Goal: Information Seeking & Learning: Check status

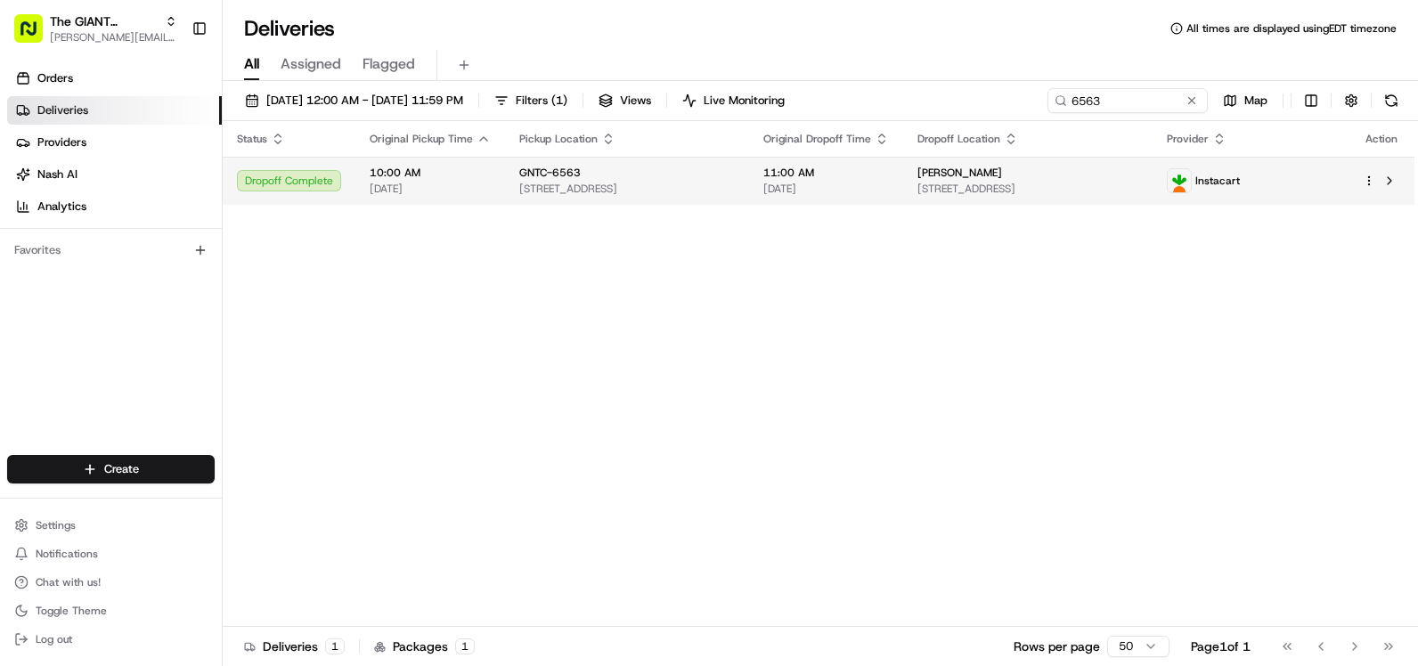
click at [1002, 168] on span "[PERSON_NAME]" at bounding box center [959, 173] width 85 height 14
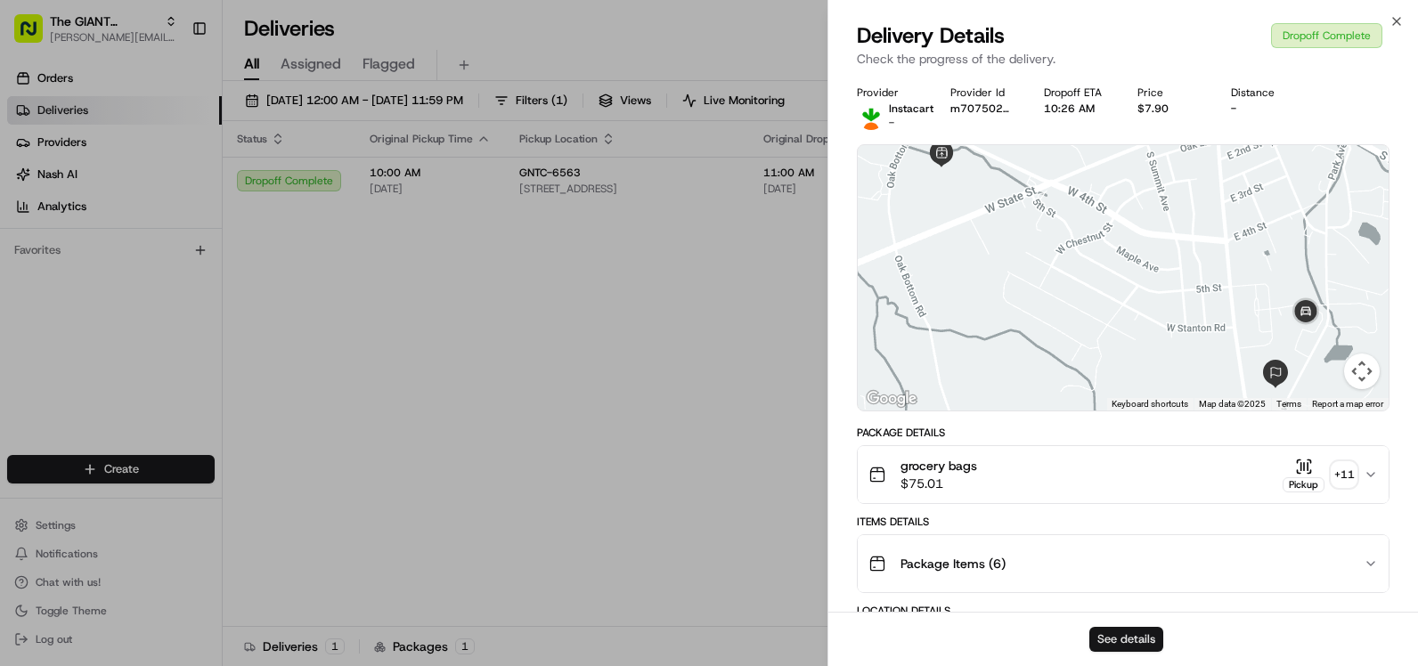
click at [1126, 637] on button "See details" at bounding box center [1126, 639] width 74 height 25
click at [1403, 22] on icon "button" at bounding box center [1396, 21] width 14 height 14
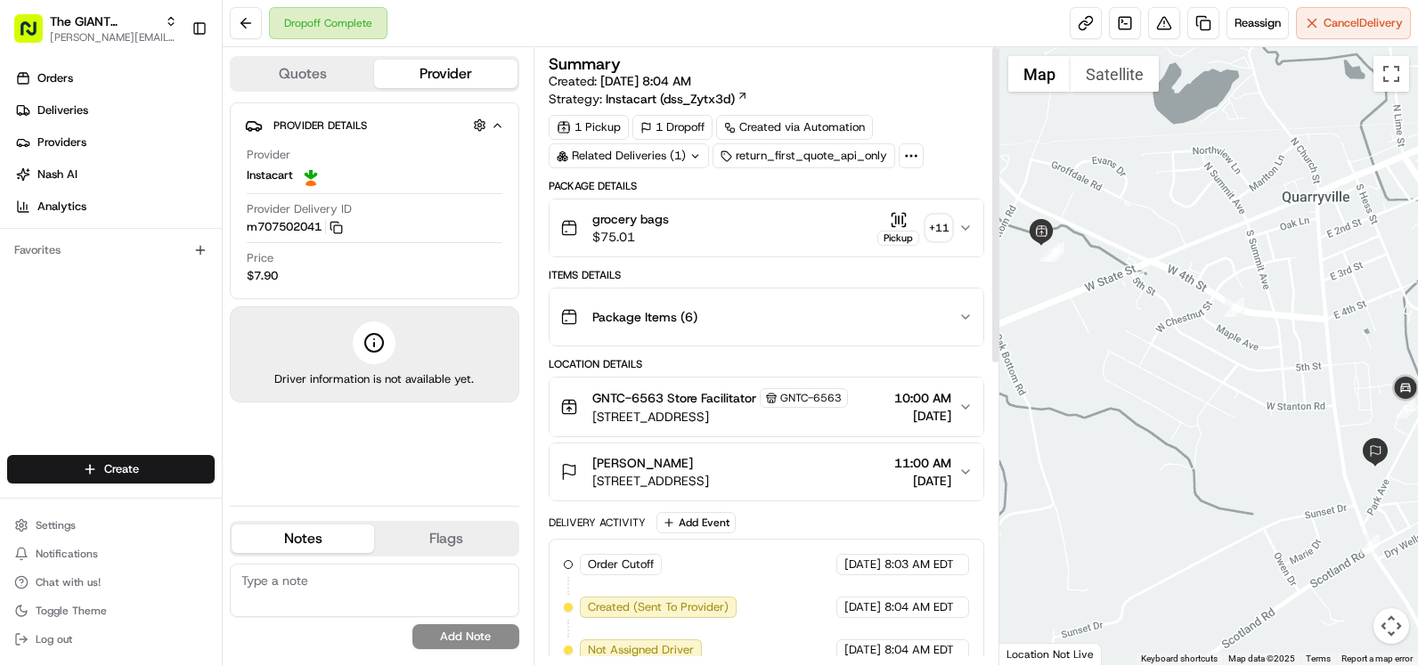
drag, startPoint x: 995, startPoint y: 355, endPoint x: 985, endPoint y: 166, distance: 189.9
click at [992, 166] on div at bounding box center [995, 204] width 6 height 315
click at [992, 240] on div "Summary Created: 08/16/2025 8:04 AM Strategy: Instacart (dss_Zytx3d) 1 Pickup 1…" at bounding box center [766, 356] width 466 height 618
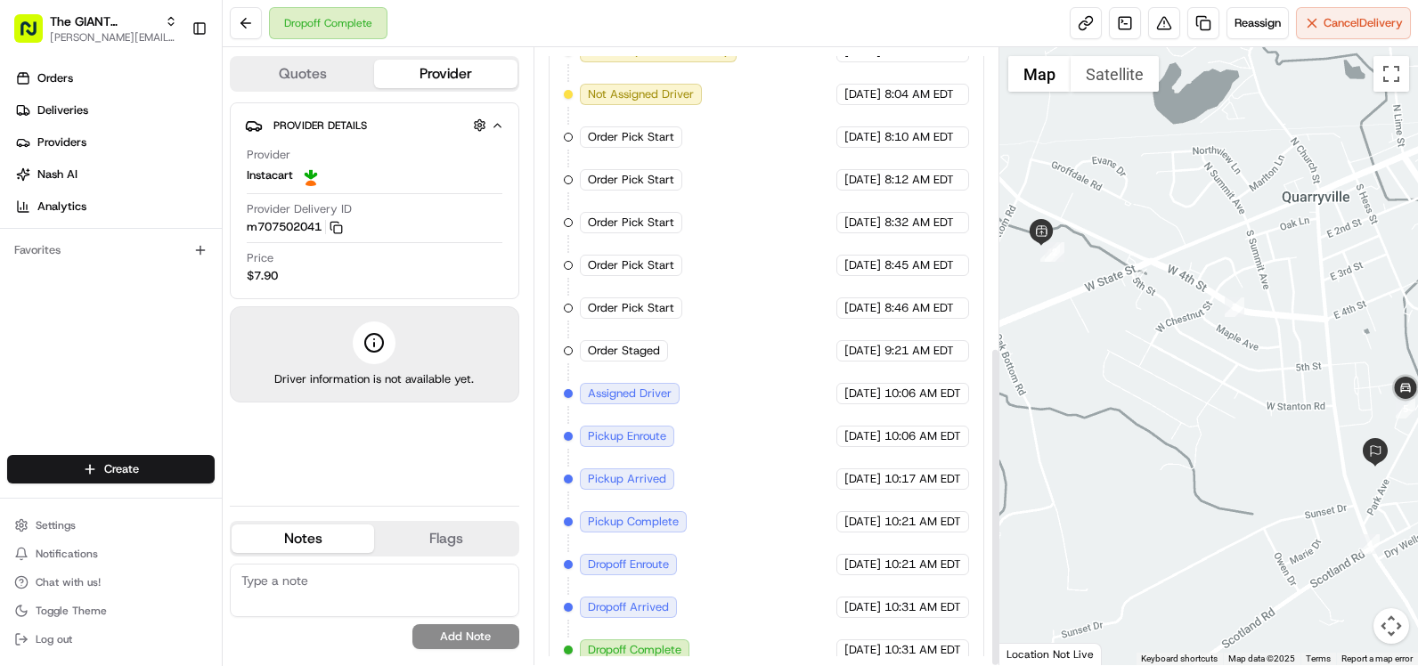
scroll to position [575, 0]
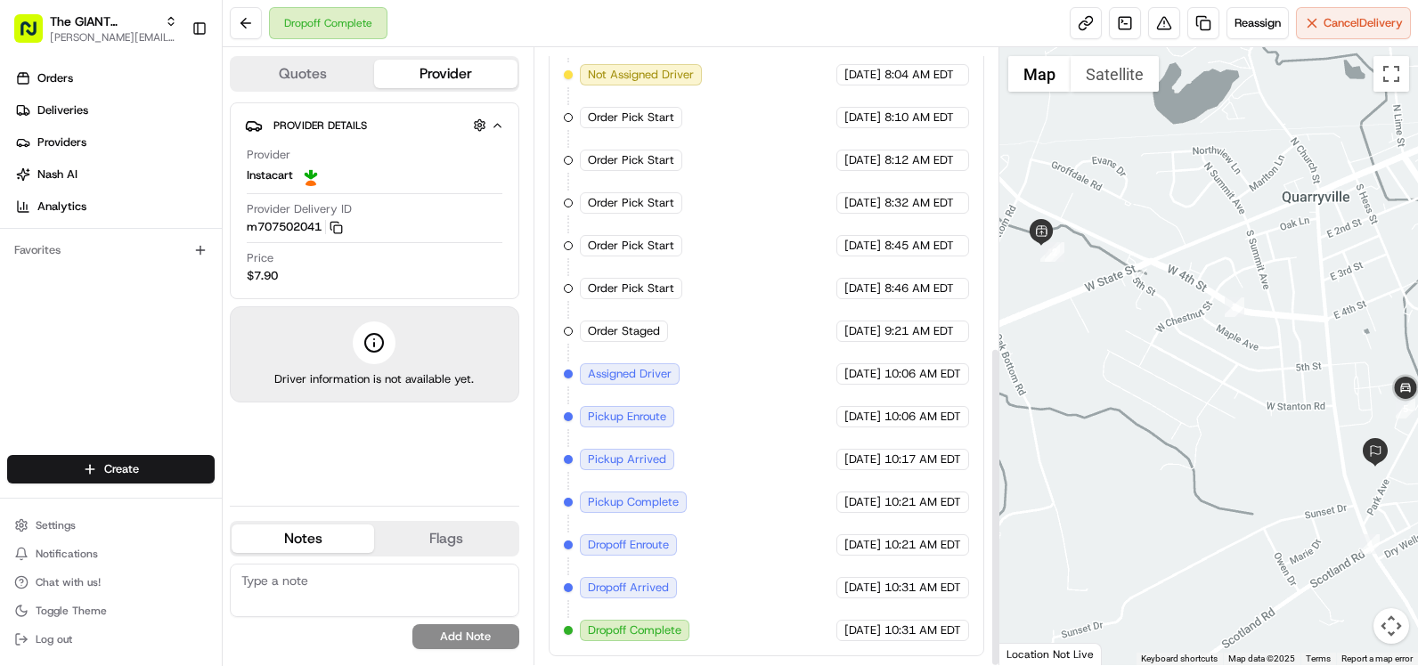
drag, startPoint x: 996, startPoint y: 279, endPoint x: 1031, endPoint y: 665, distance: 388.1
click at [998, 662] on div at bounding box center [995, 507] width 6 height 315
drag, startPoint x: 887, startPoint y: 633, endPoint x: 915, endPoint y: 629, distance: 28.0
click at [915, 629] on span "10:31 AM EDT" at bounding box center [922, 630] width 77 height 16
click at [922, 628] on span "10:31 AM EDT" at bounding box center [922, 630] width 77 height 16
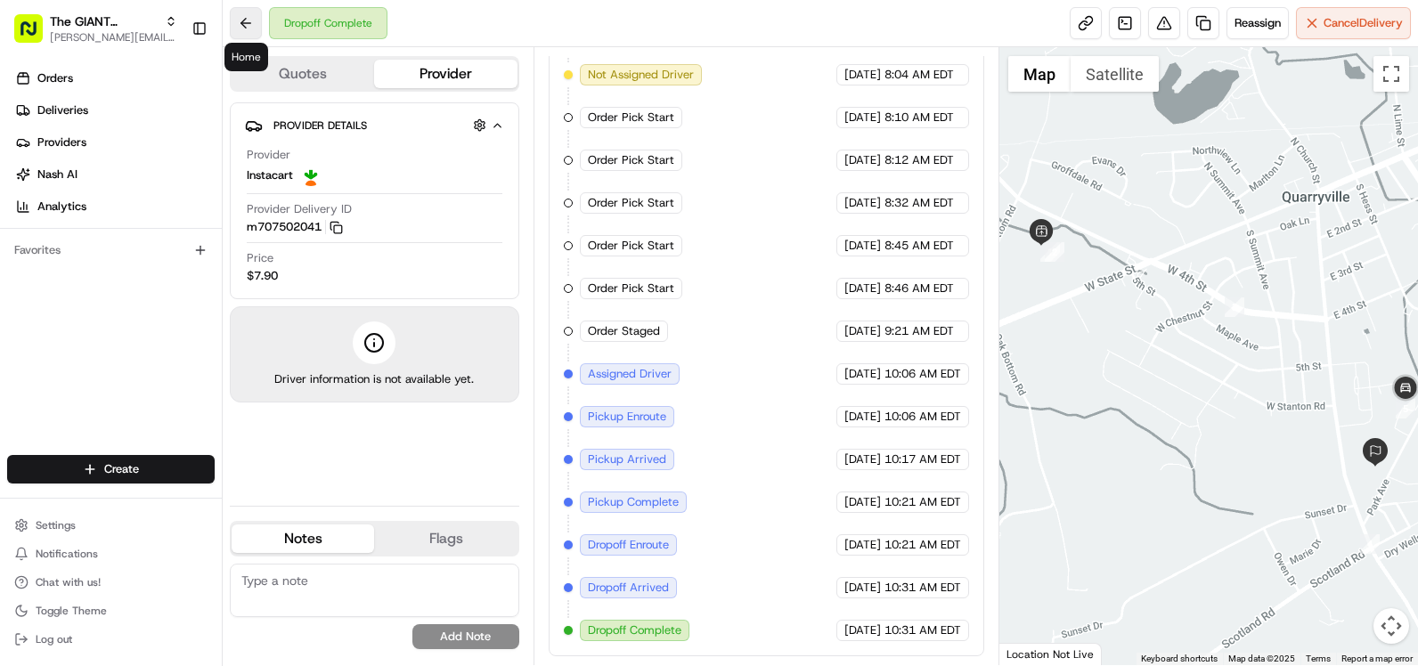
click at [248, 28] on button at bounding box center [246, 23] width 32 height 32
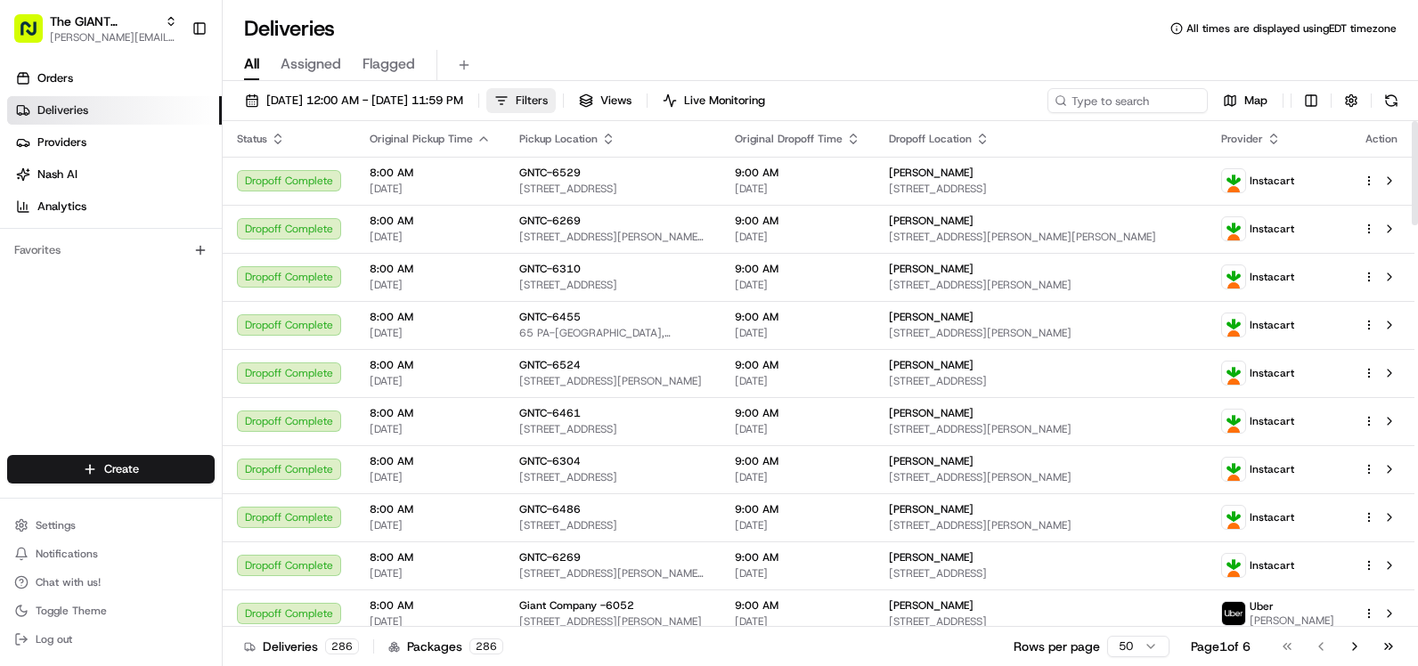
click at [548, 94] on span "Filters" at bounding box center [532, 101] width 32 height 16
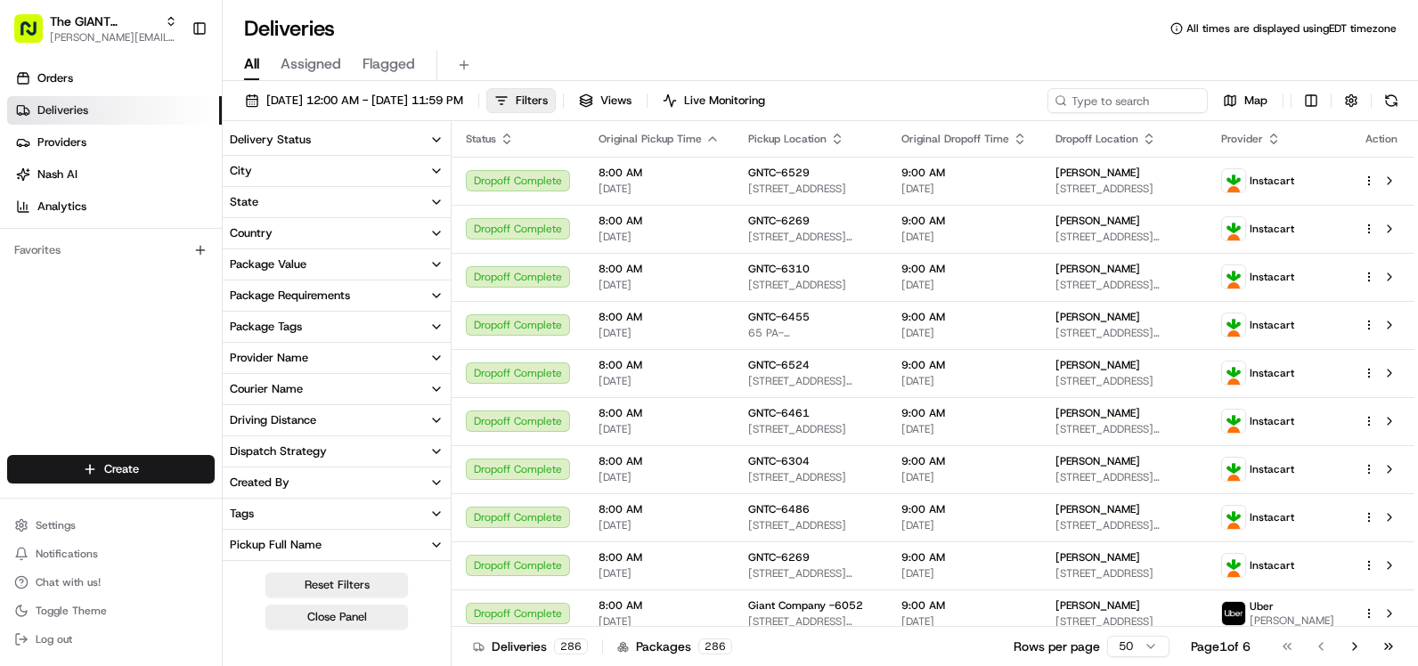
click at [286, 168] on button "City" at bounding box center [337, 171] width 228 height 30
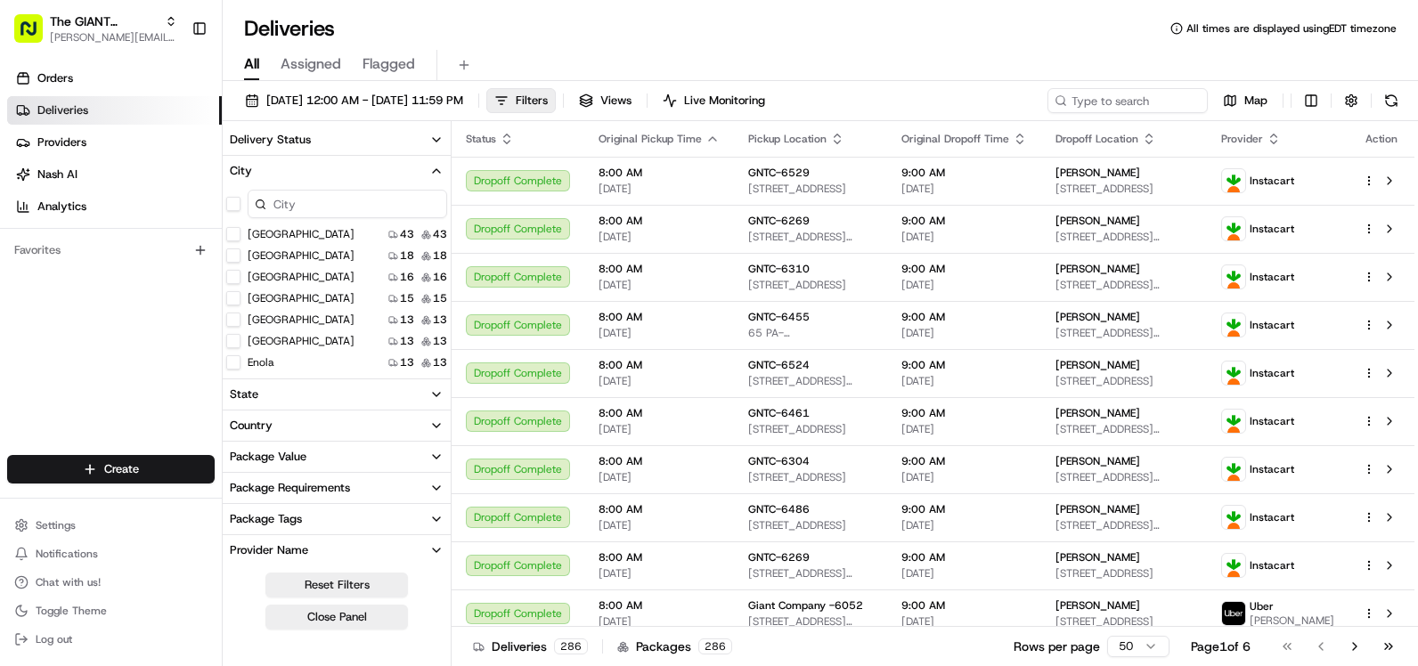
click at [319, 199] on input at bounding box center [347, 204] width 199 height 28
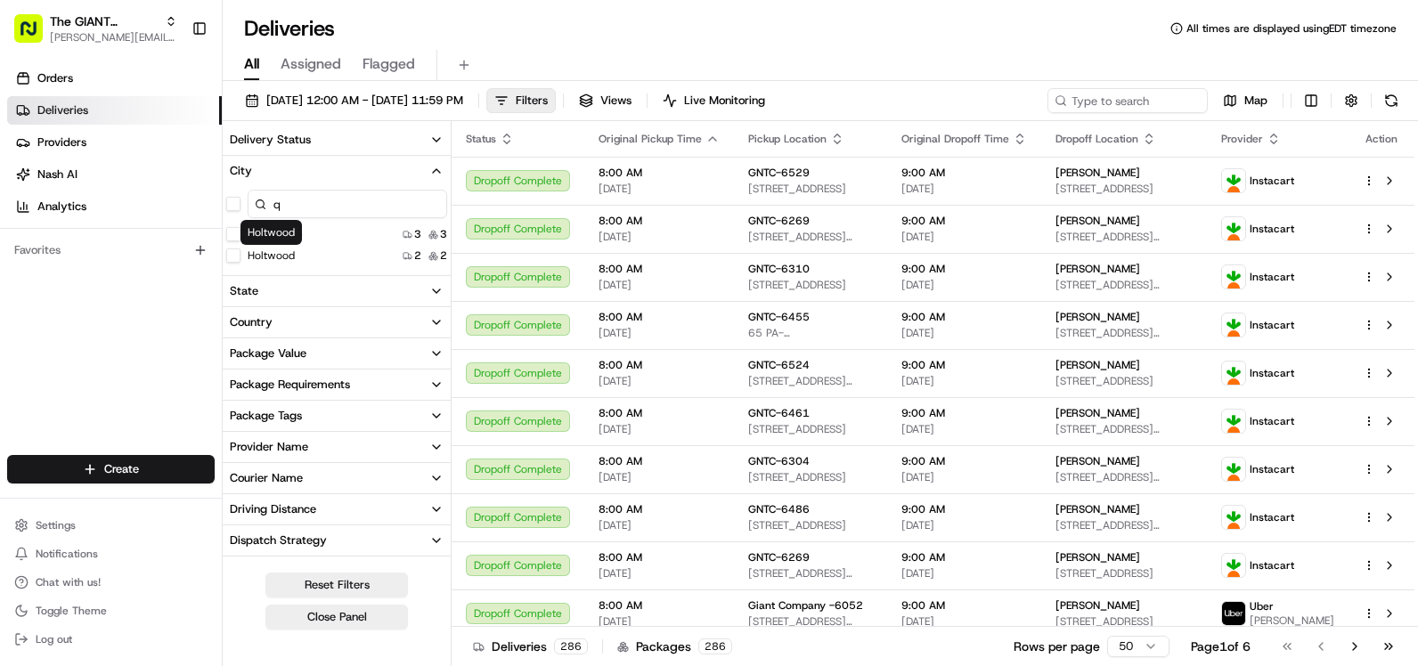
type input "q"
click at [232, 229] on button "Quarryville" at bounding box center [233, 234] width 14 height 14
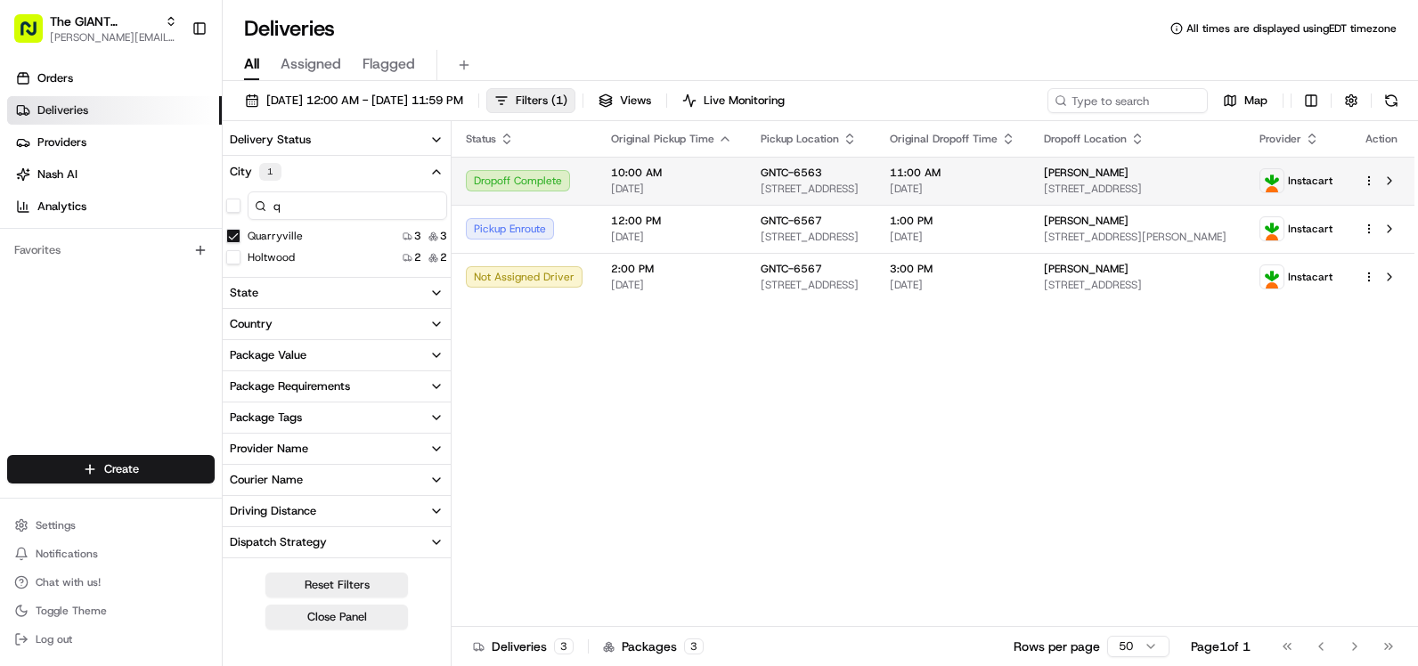
click at [1015, 184] on span "[DATE]" at bounding box center [953, 189] width 126 height 14
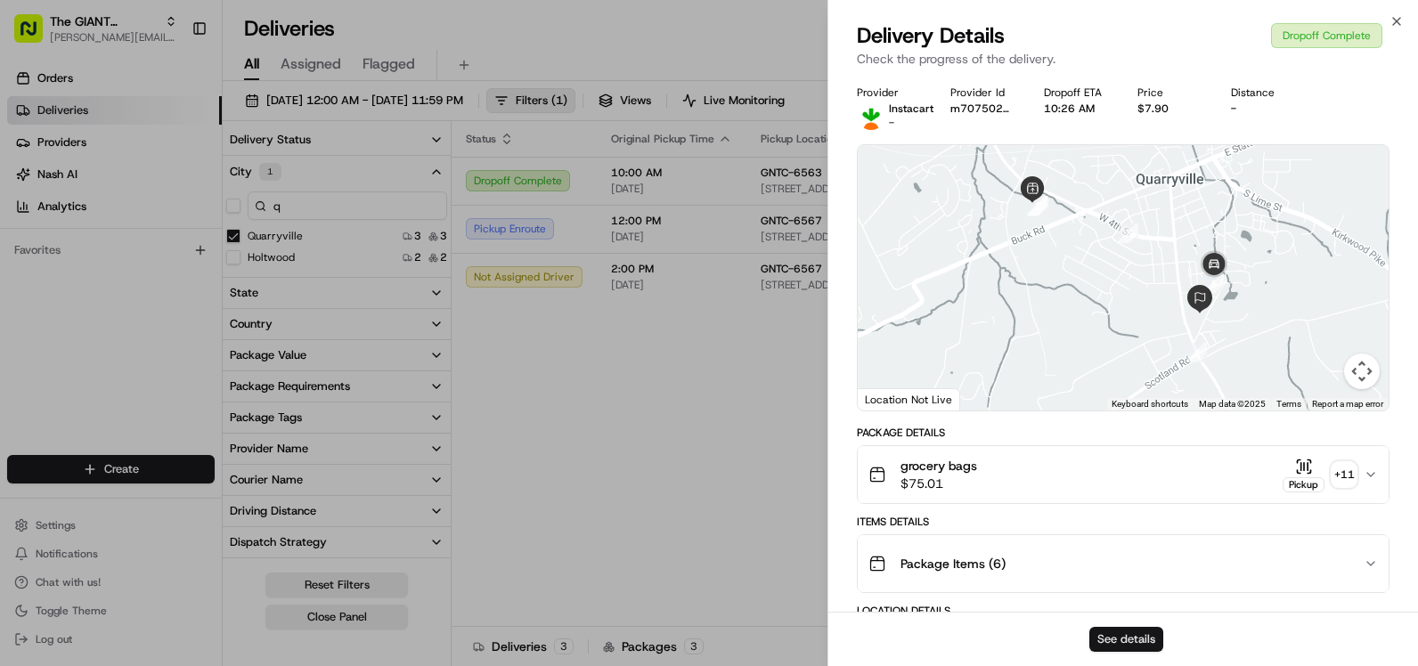
click at [1136, 634] on button "See details" at bounding box center [1126, 639] width 74 height 25
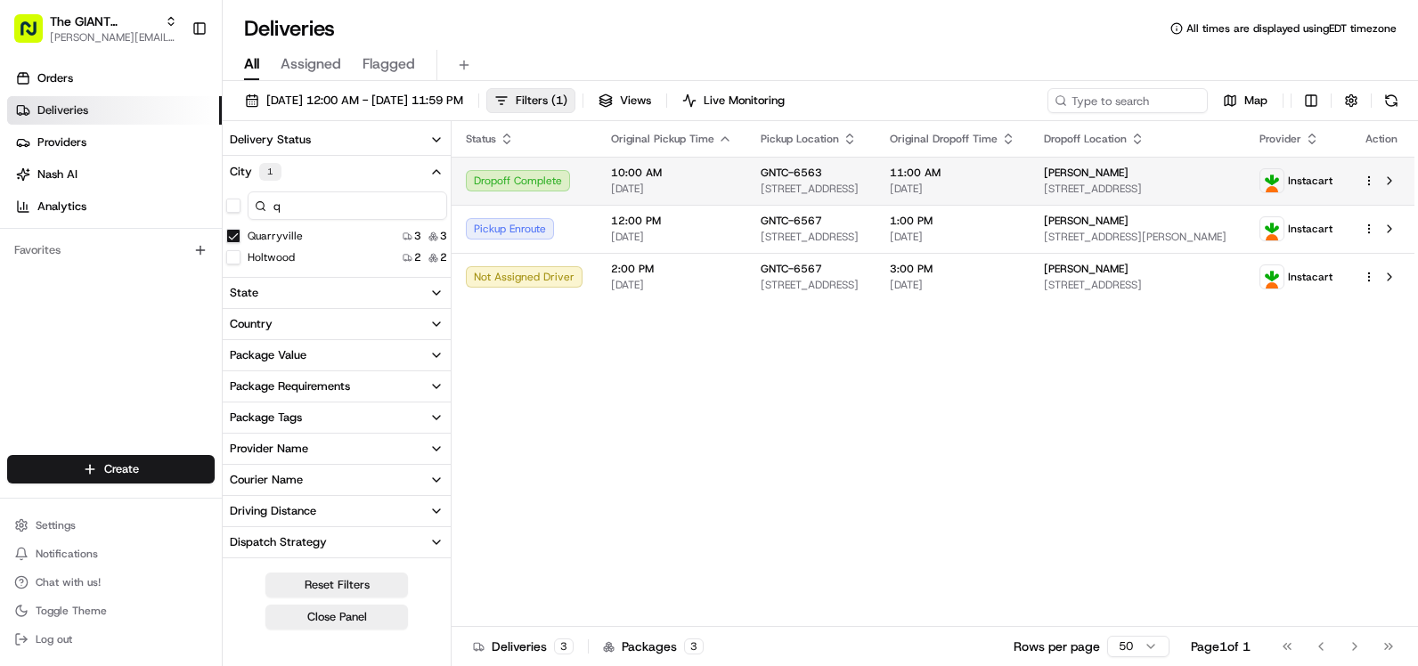
click at [706, 185] on span "[DATE]" at bounding box center [671, 189] width 121 height 14
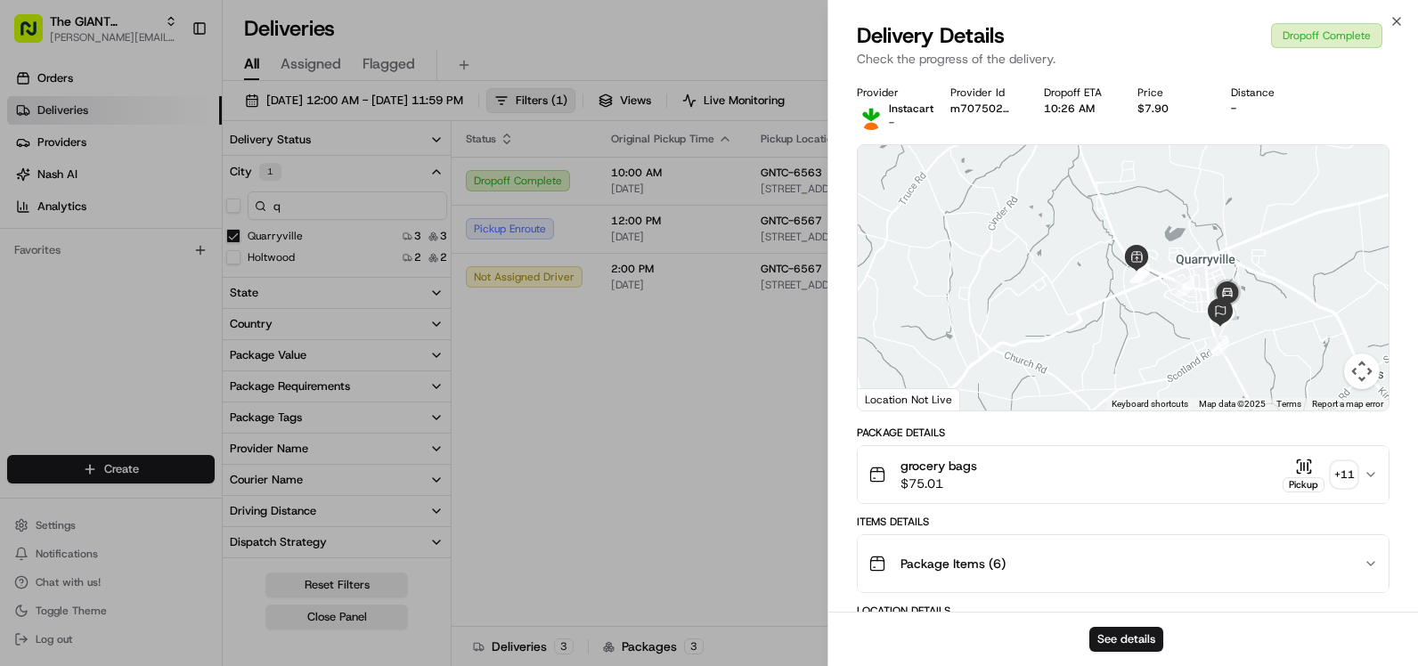
click at [1395, 12] on div "Close Delivery Details Dropoff Complete Check the progress of the delivery. Pro…" at bounding box center [1122, 333] width 590 height 666
click at [1397, 19] on icon "button" at bounding box center [1396, 21] width 14 height 14
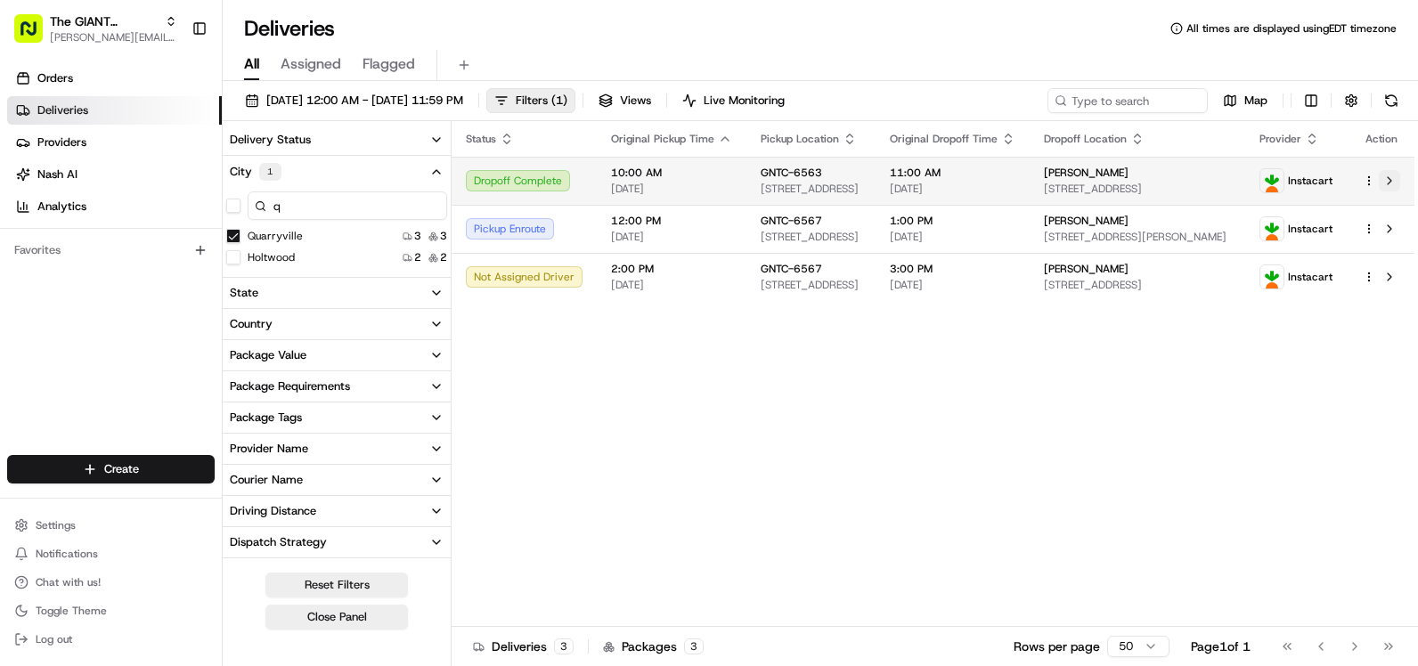
click at [1392, 180] on button at bounding box center [1389, 180] width 21 height 21
click at [1364, 178] on html "The GIANT Company kaitlyn.gast@giantmartins.com Toggle Sidebar Orders Deliverie…" at bounding box center [709, 333] width 1418 height 666
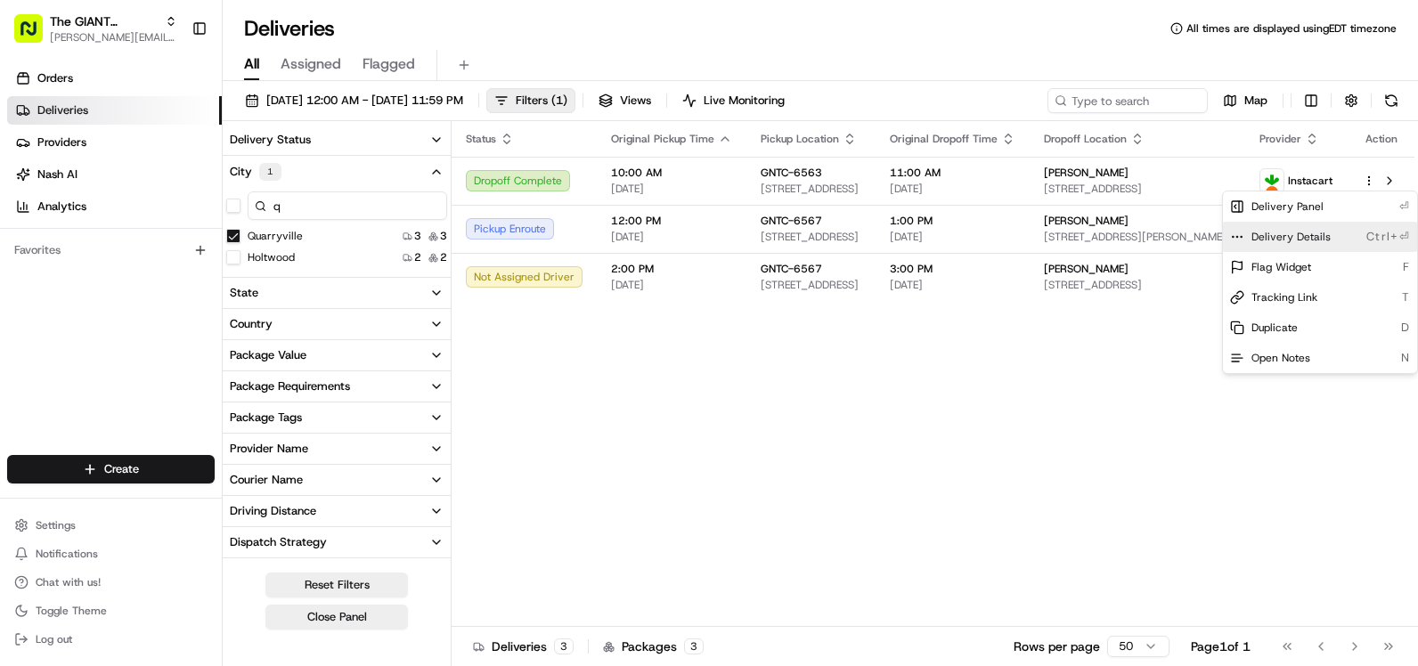
click at [1346, 236] on div "Delivery Details Ctrl+⏎" at bounding box center [1320, 237] width 194 height 30
click at [1133, 172] on html "The GIANT Company kaitlyn.gast@giantmartins.com Toggle Sidebar Orders Deliverie…" at bounding box center [709, 333] width 1418 height 666
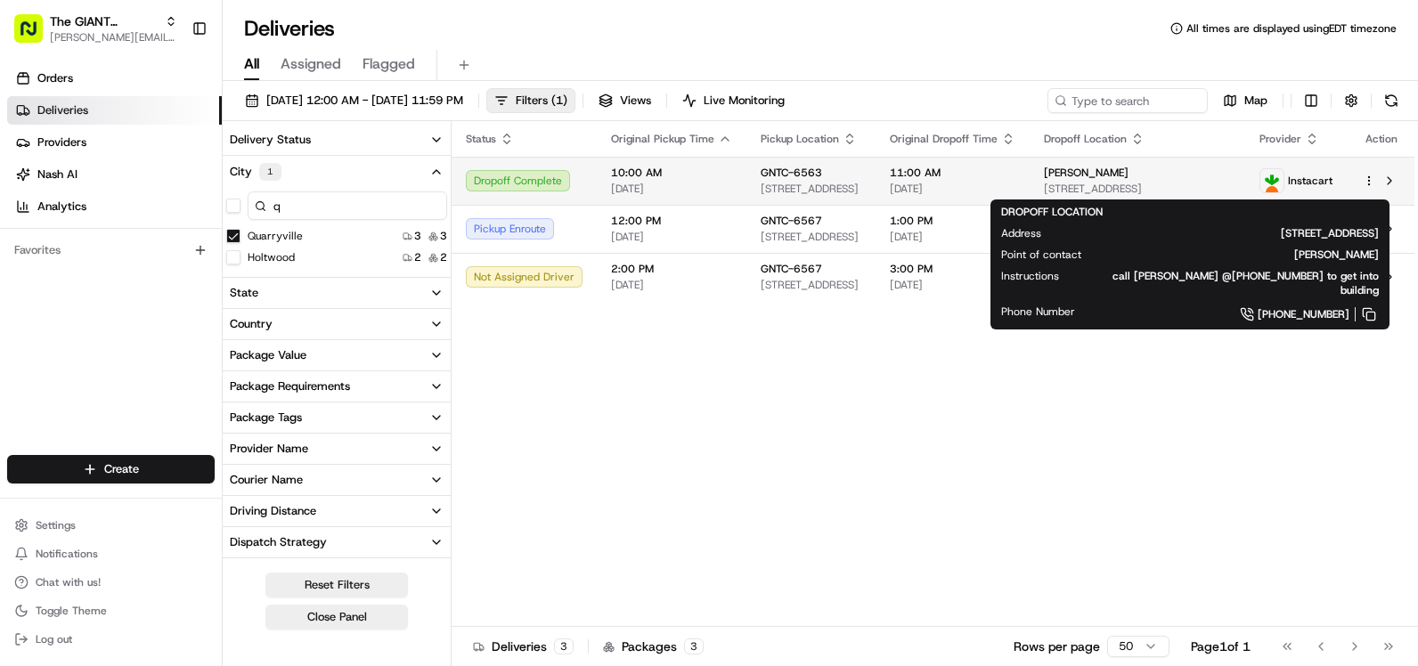
click at [1128, 173] on span "[PERSON_NAME]" at bounding box center [1086, 173] width 85 height 14
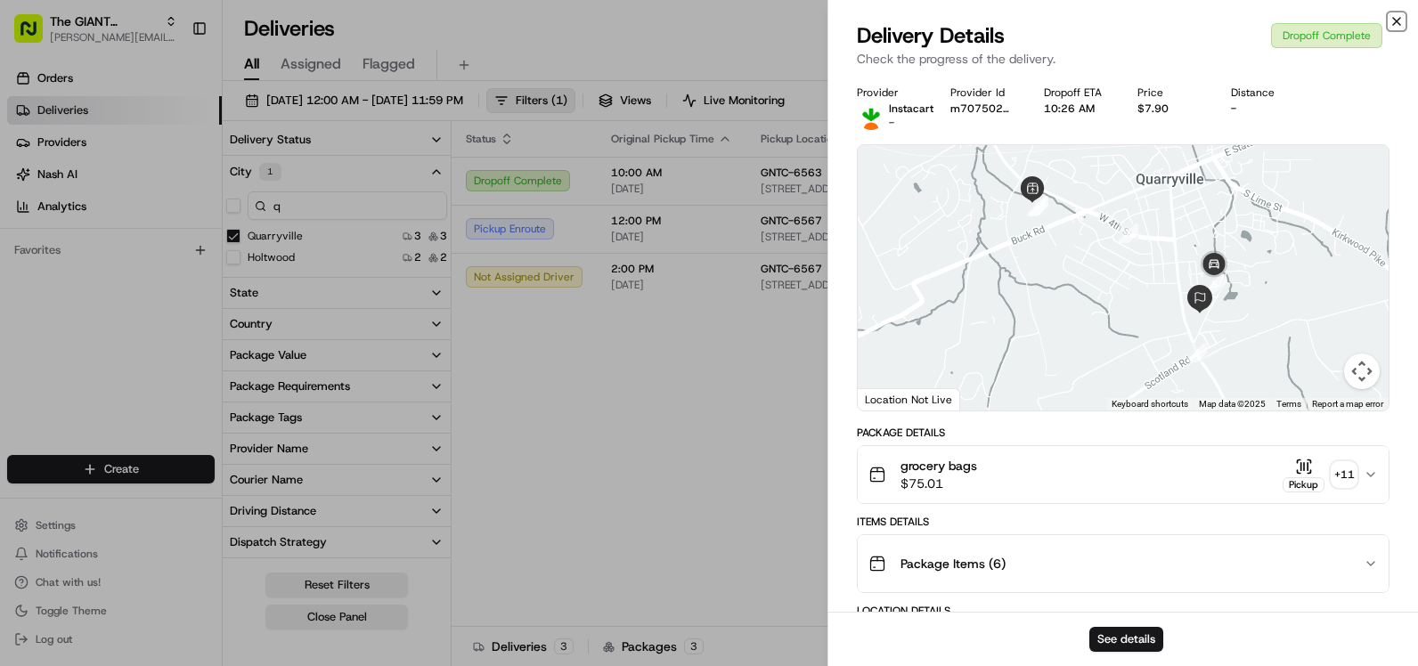
click at [1396, 20] on icon "button" at bounding box center [1396, 21] width 14 height 14
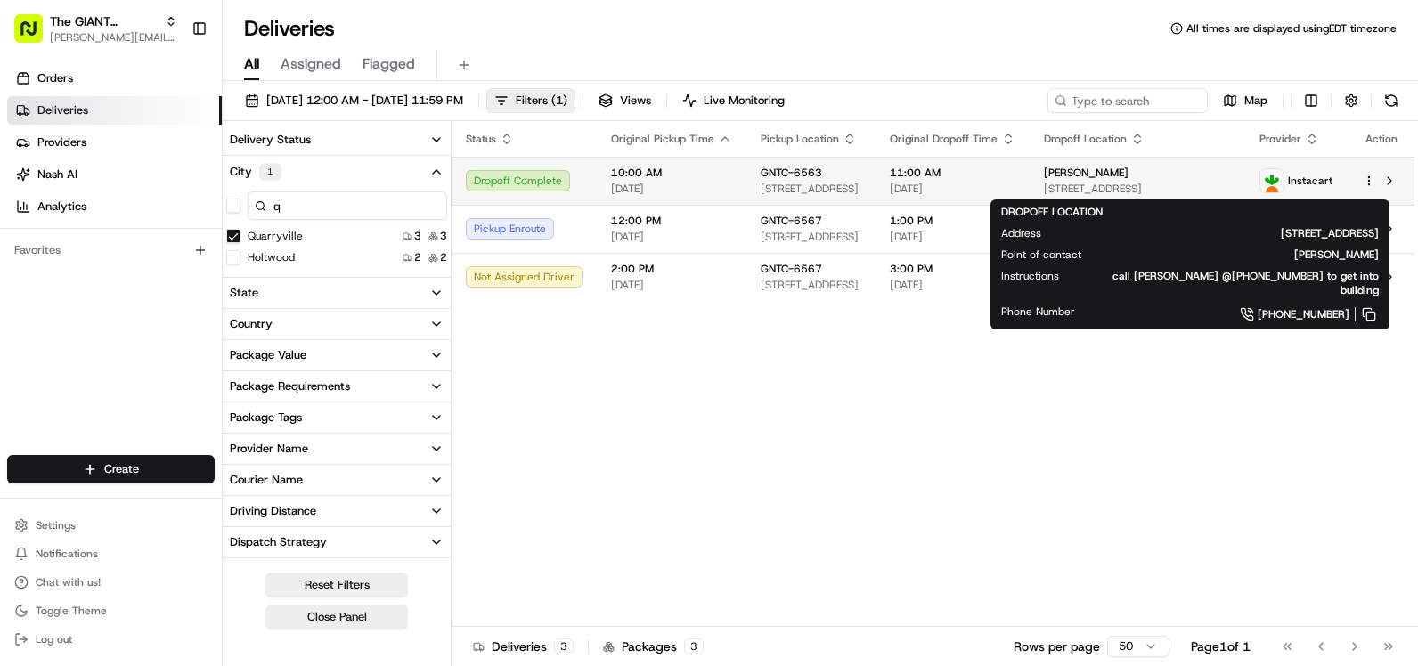
click at [1185, 189] on span "[STREET_ADDRESS]" at bounding box center [1137, 189] width 187 height 14
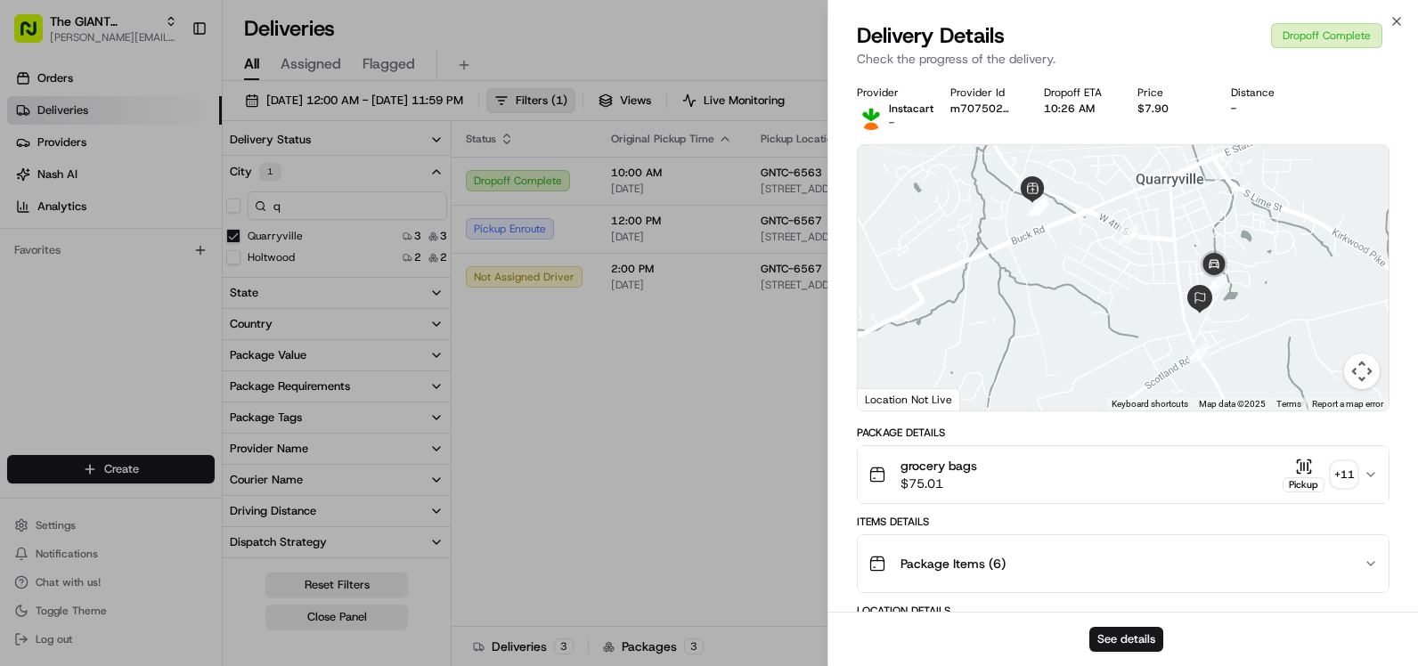
click at [1246, 343] on div at bounding box center [1123, 277] width 531 height 265
click at [1363, 473] on icon "button" at bounding box center [1370, 475] width 14 height 14
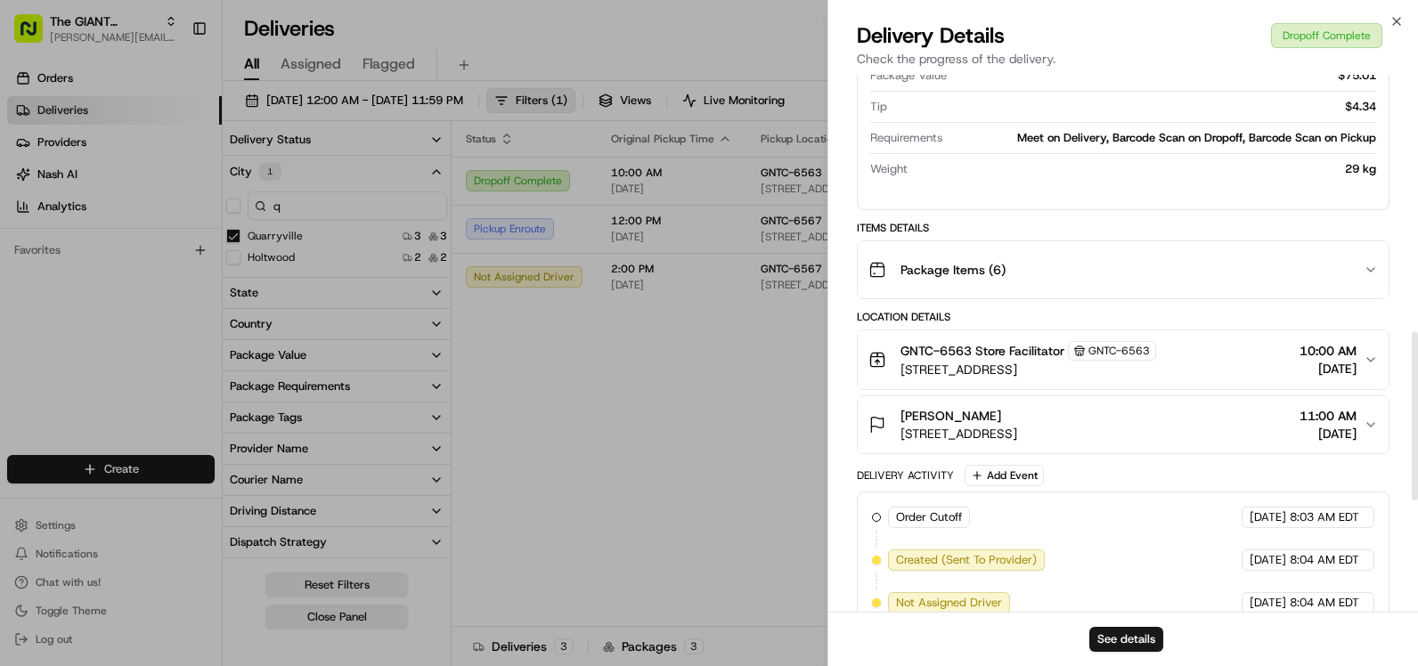
scroll to position [411, 0]
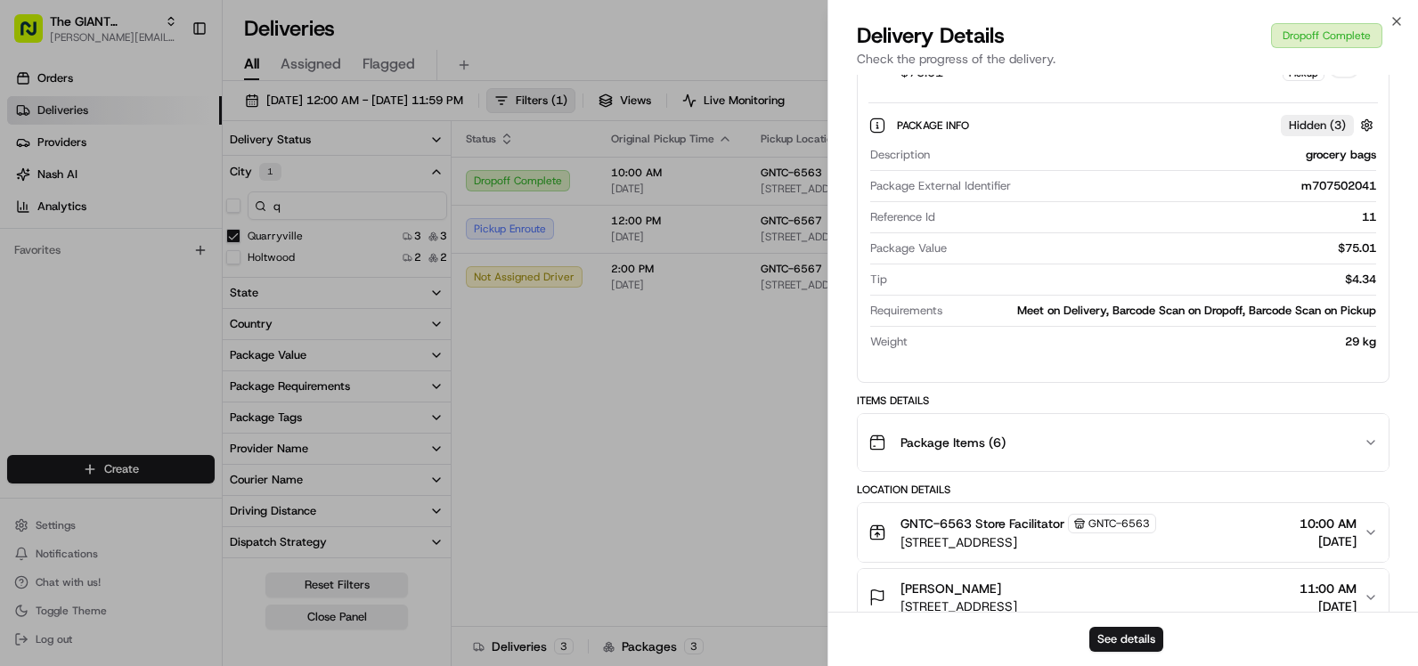
drag, startPoint x: 1144, startPoint y: 224, endPoint x: 1071, endPoint y: 367, distance: 160.1
click at [1071, 367] on div "Package Info Hidden ( 3 ) Description grocery bags Package External Identifier …" at bounding box center [1123, 230] width 531 height 276
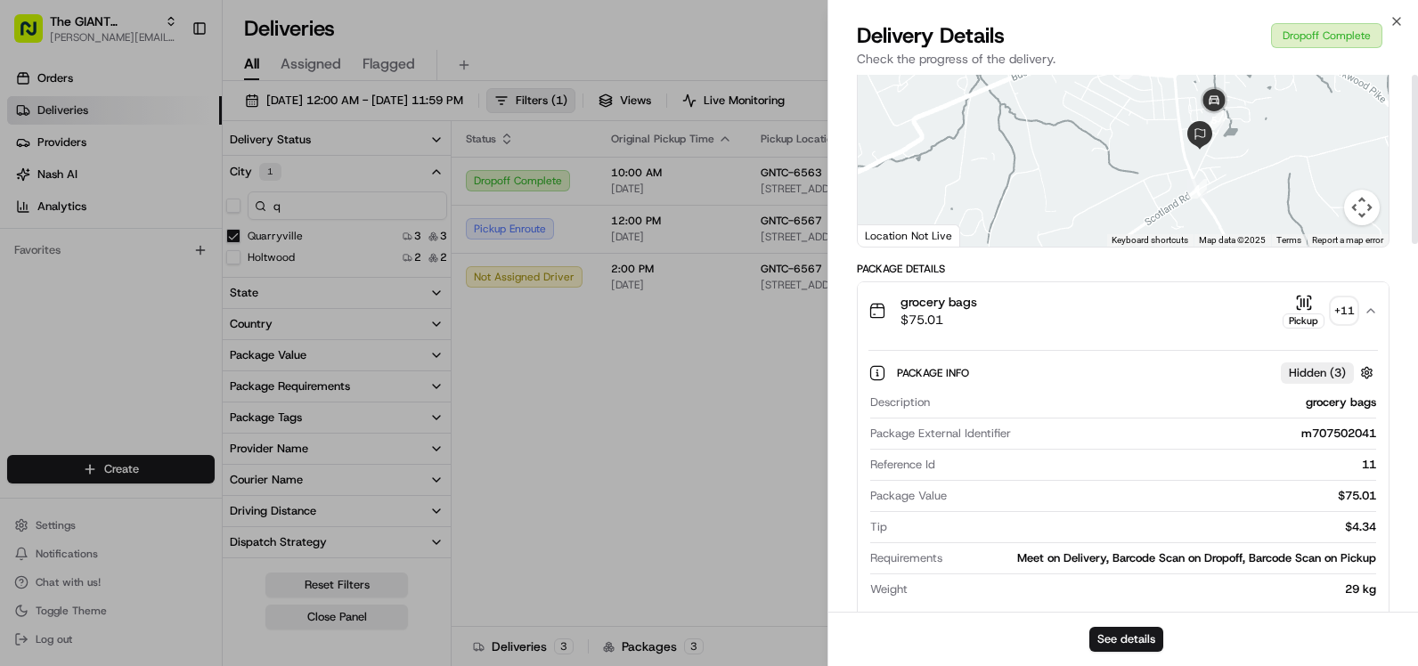
scroll to position [0, 0]
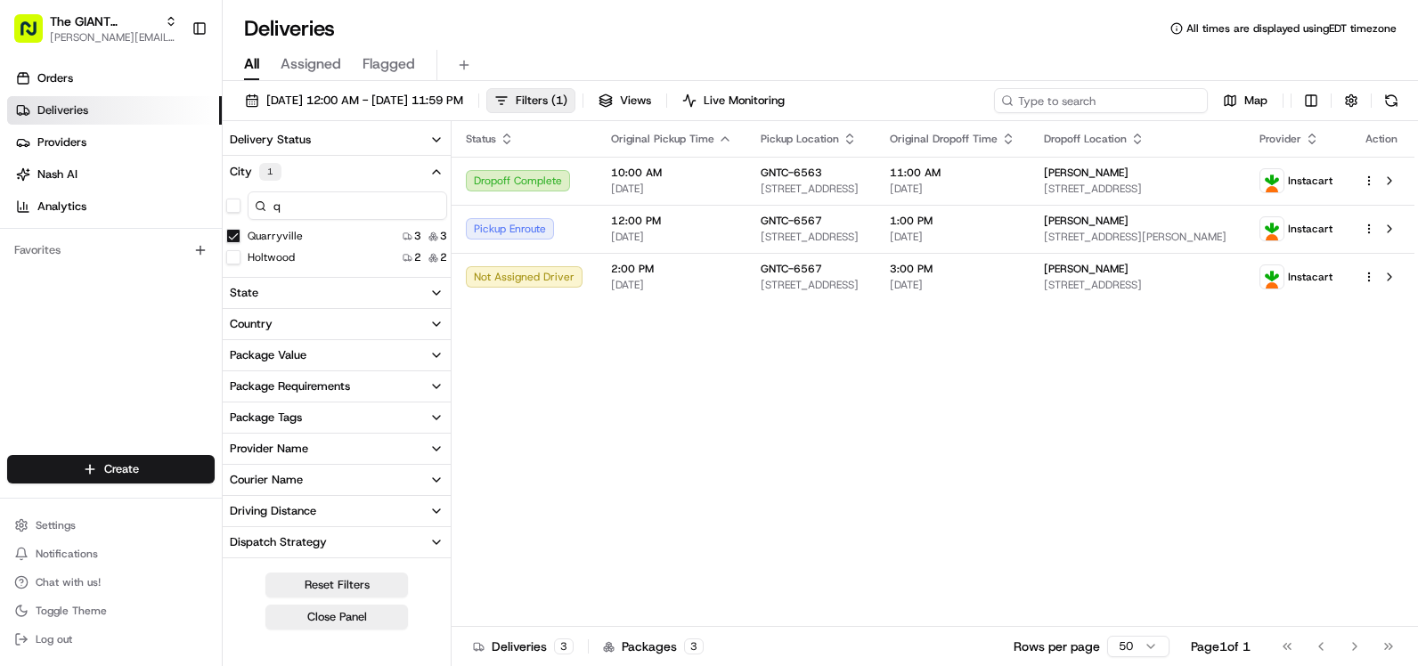
click at [1119, 93] on input at bounding box center [1101, 100] width 214 height 25
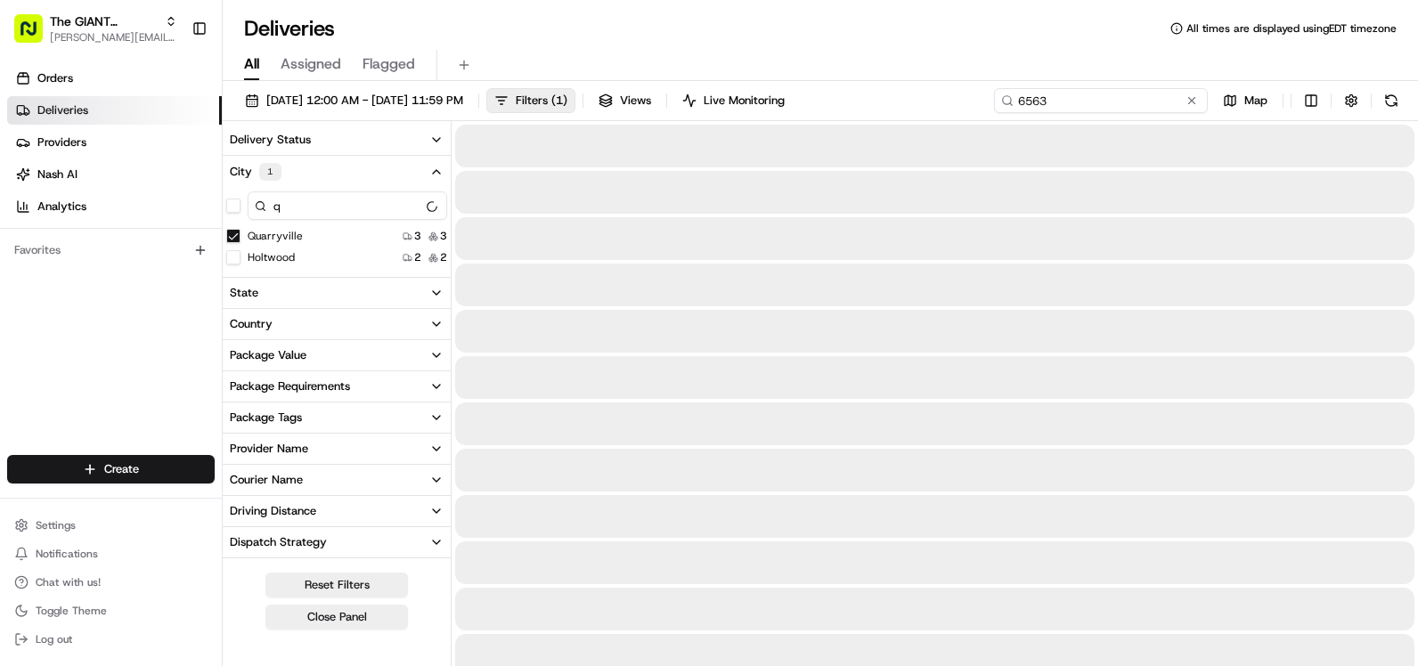
type input "6563"
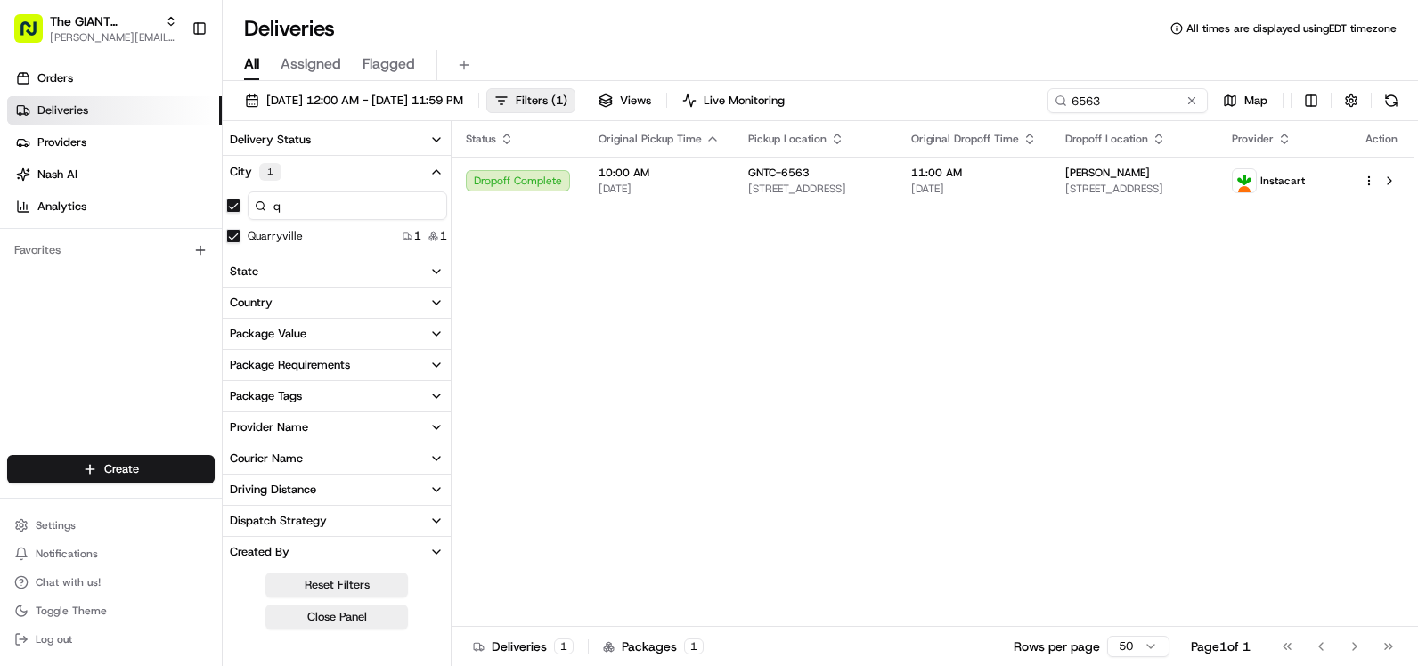
click at [442, 181] on button "City 1" at bounding box center [337, 172] width 228 height 32
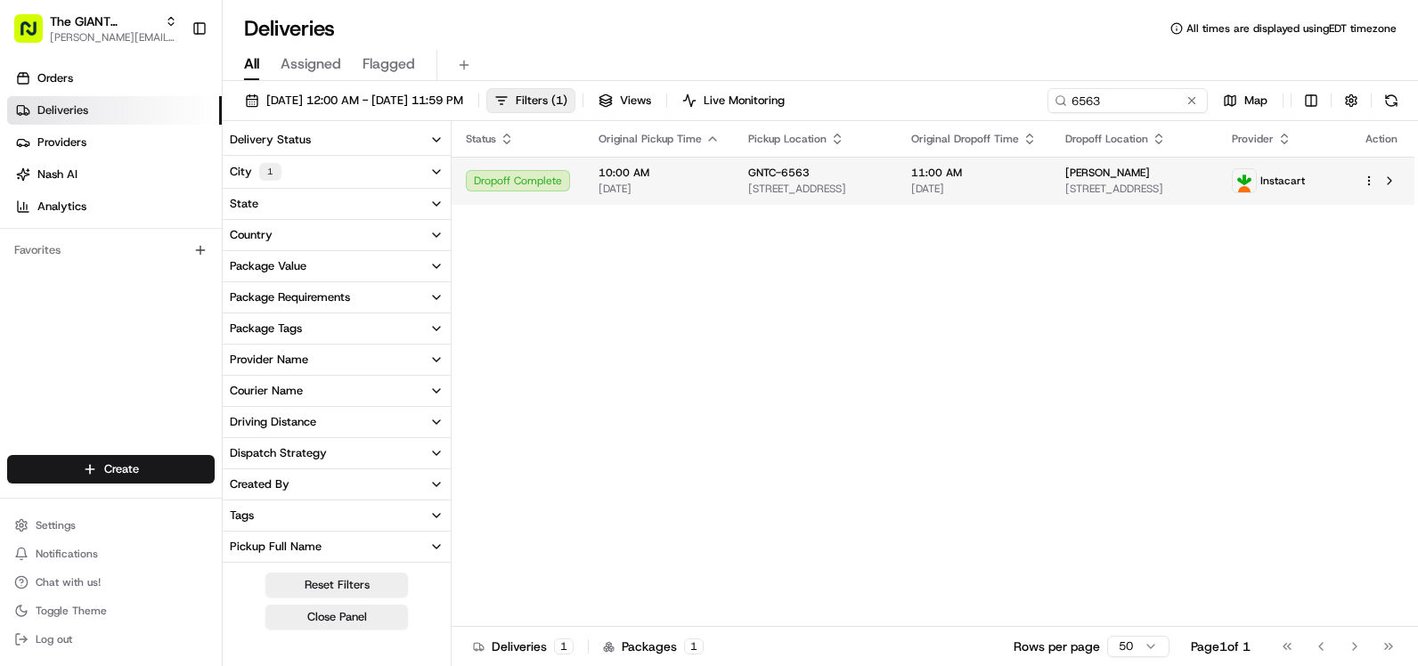
click at [668, 195] on td "10:00 AM 08/16/2025" at bounding box center [659, 181] width 150 height 48
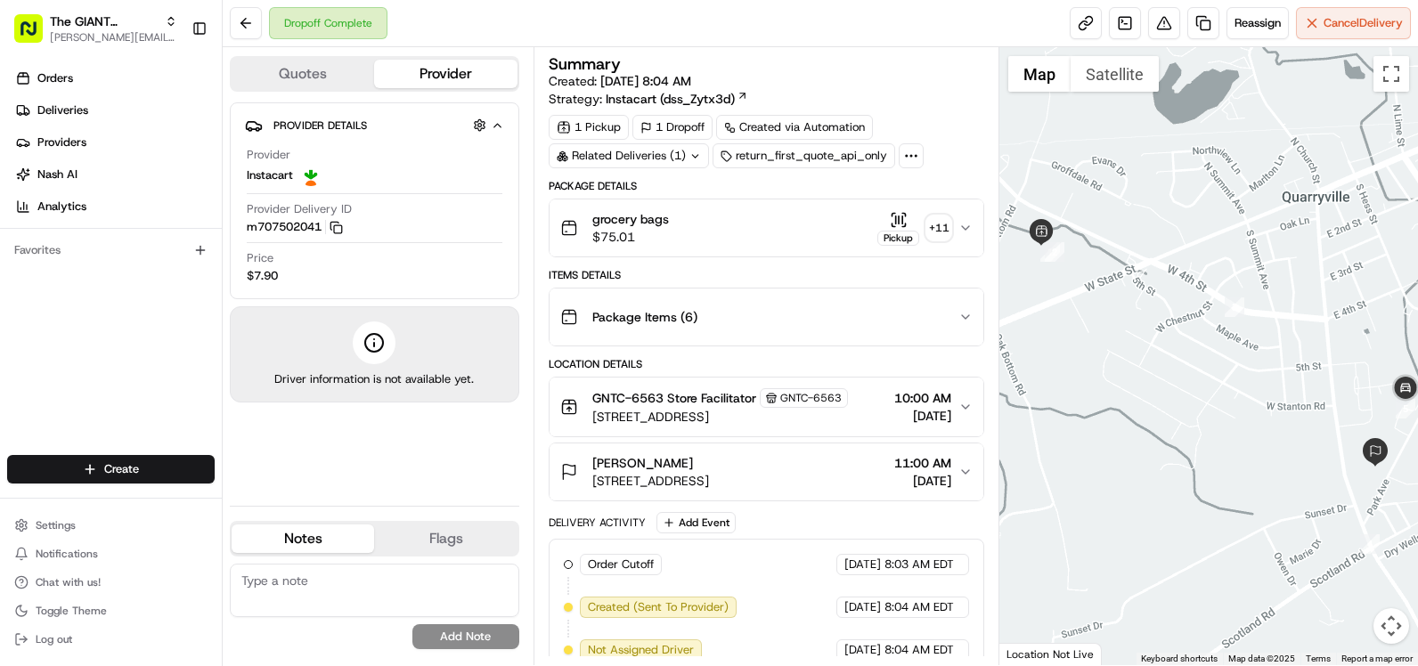
click at [376, 352] on circle at bounding box center [374, 343] width 18 height 18
drag, startPoint x: 376, startPoint y: 352, endPoint x: 407, endPoint y: 425, distance: 79.4
click at [407, 425] on div "Provider Details Hidden ( 4 ) Provider Instacart Provider Delivery ID m70750204…" at bounding box center [374, 296] width 289 height 389
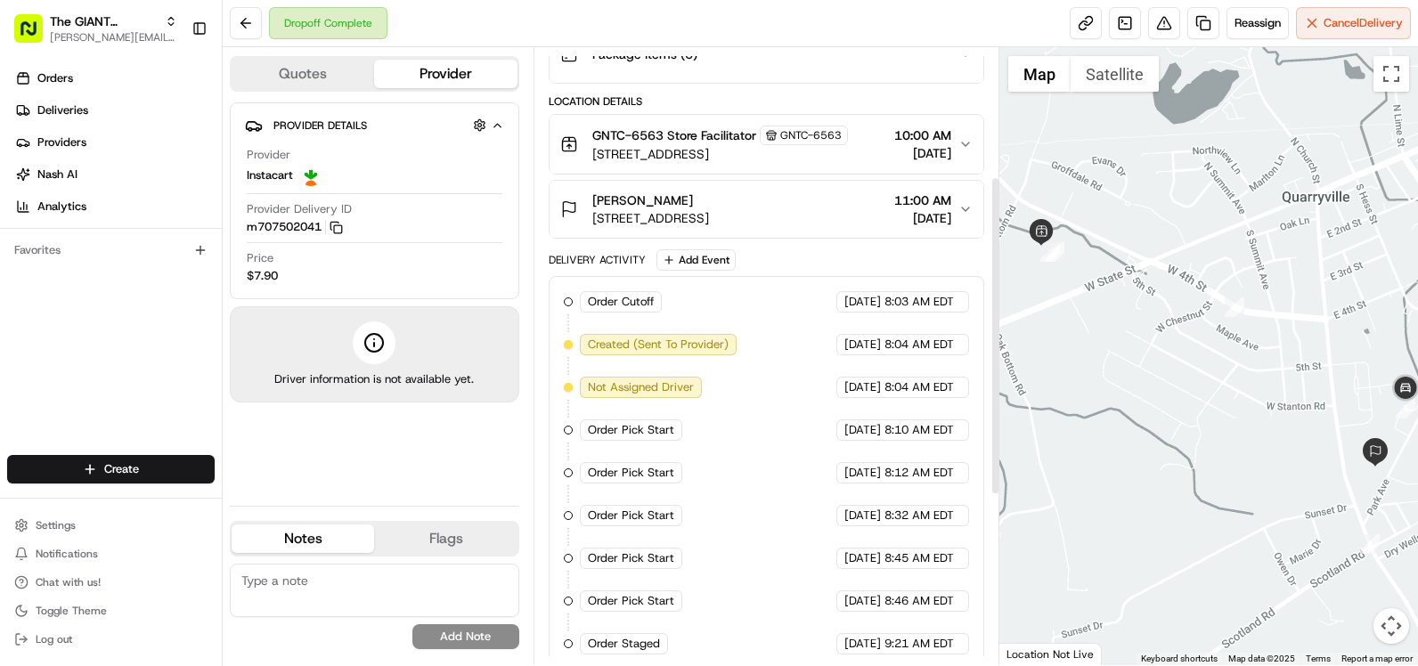
scroll to position [267, 0]
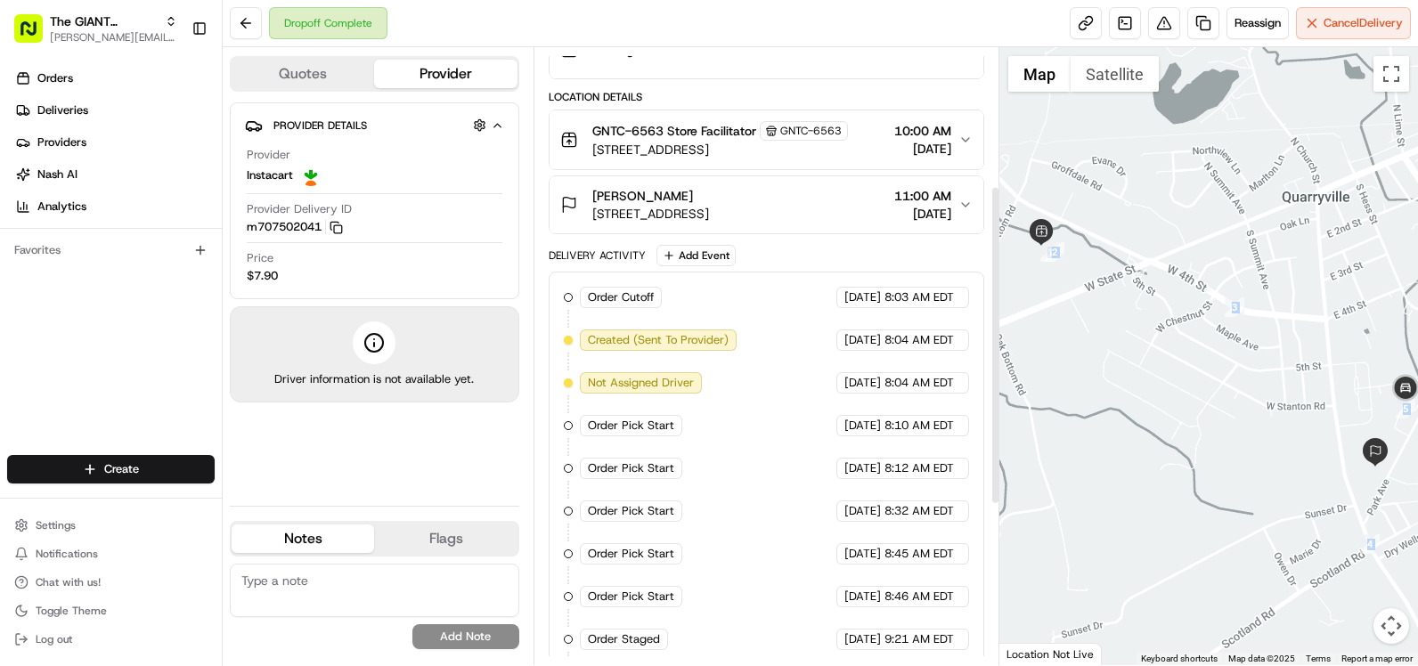
drag, startPoint x: 990, startPoint y: 474, endPoint x: 1006, endPoint y: 561, distance: 88.7
click at [1006, 561] on div "Quotes Provider Provider Details Hidden ( 4 ) Provider Instacart Provider Deliv…" at bounding box center [820, 356] width 1195 height 618
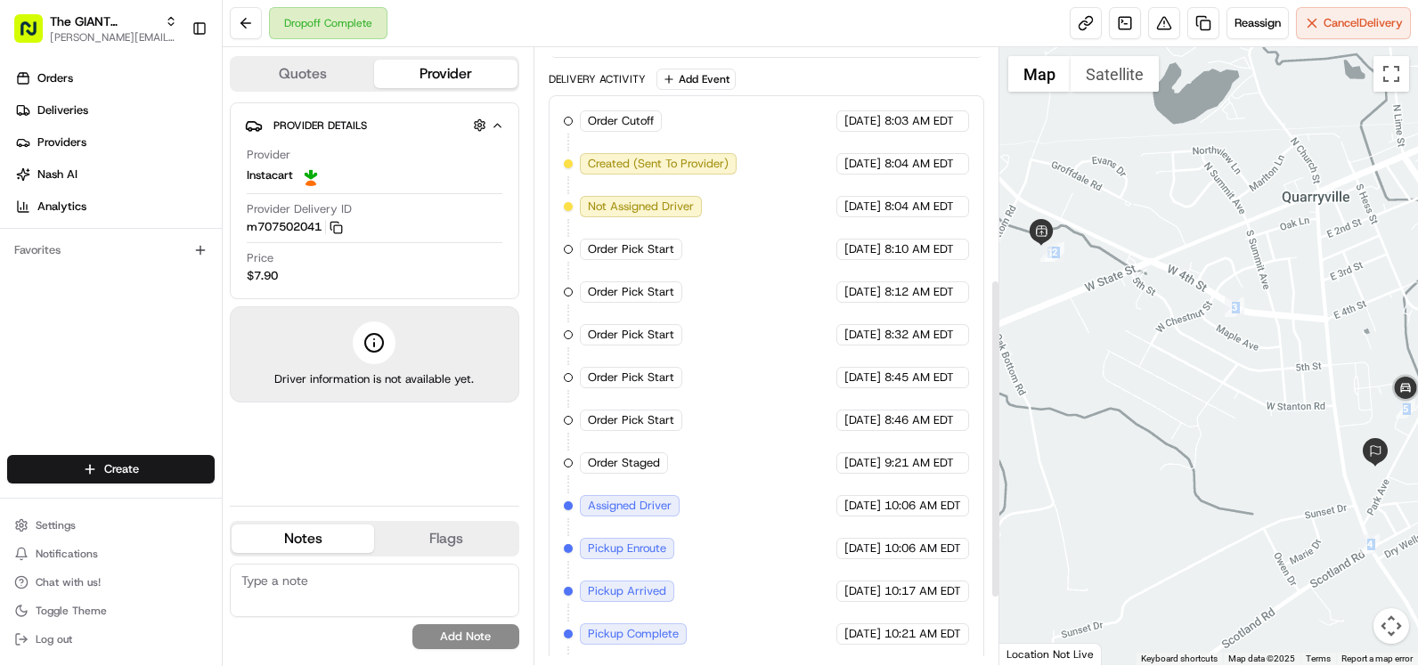
scroll to position [445, 0]
click at [645, 506] on span "Assigned Driver" at bounding box center [630, 504] width 84 height 16
click at [449, 549] on button "Flags" at bounding box center [445, 539] width 142 height 28
click at [341, 543] on button "Notes" at bounding box center [303, 539] width 142 height 28
click at [316, 69] on button "Quotes" at bounding box center [303, 74] width 142 height 28
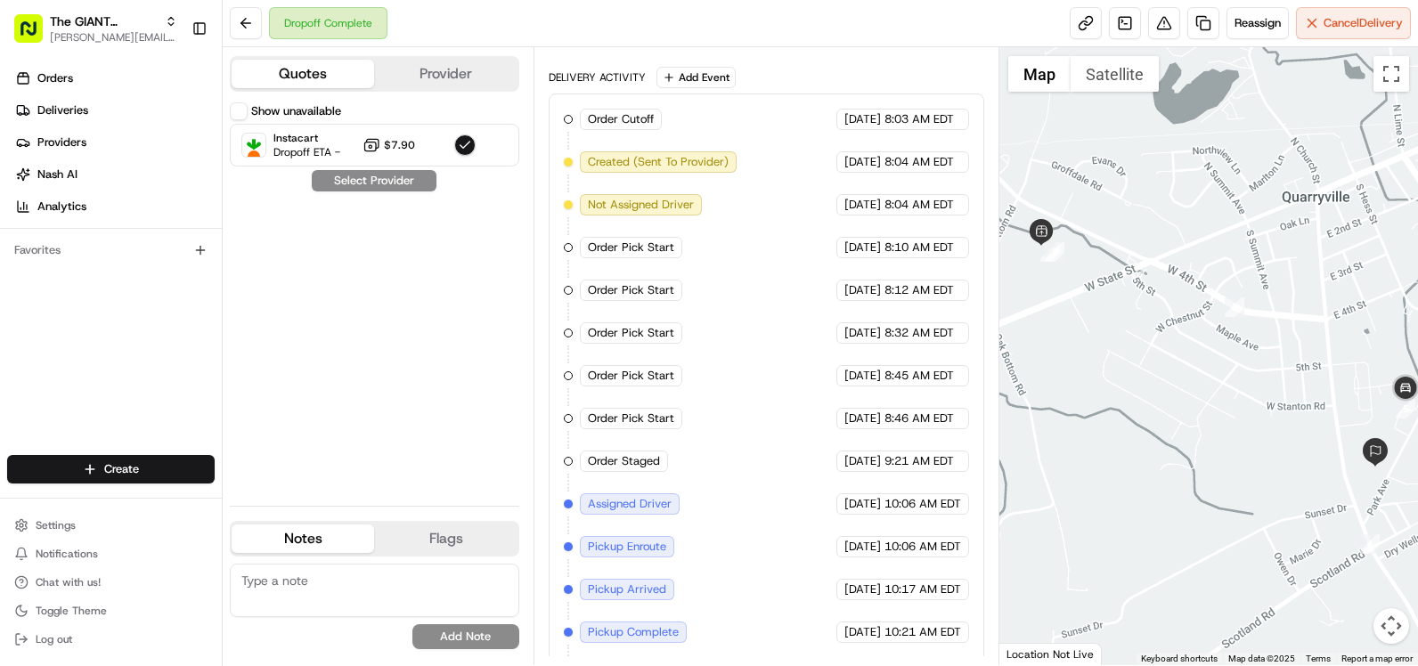
click at [420, 80] on button "Provider" at bounding box center [445, 74] width 142 height 28
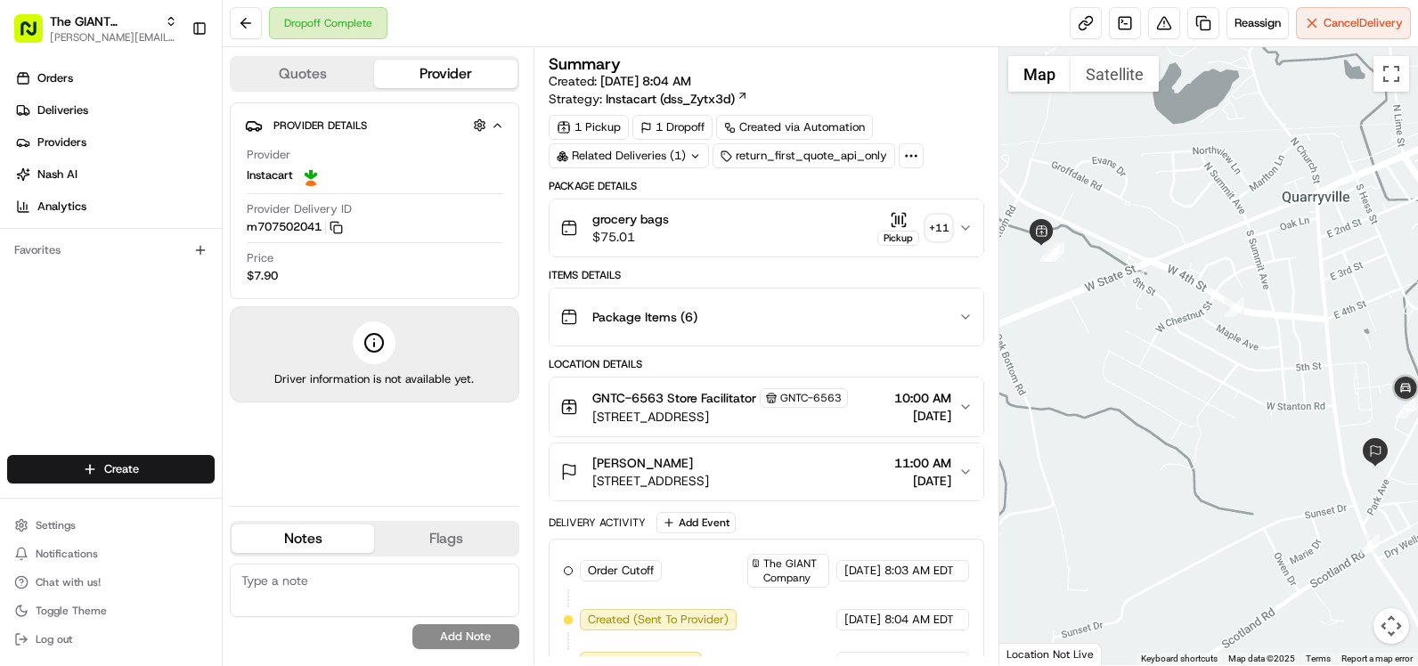
click at [963, 414] on button "GNTC-6563 Store Facilitator GNTC-6563 [STREET_ADDRESS] 10:00 AM [DATE]" at bounding box center [766, 407] width 434 height 59
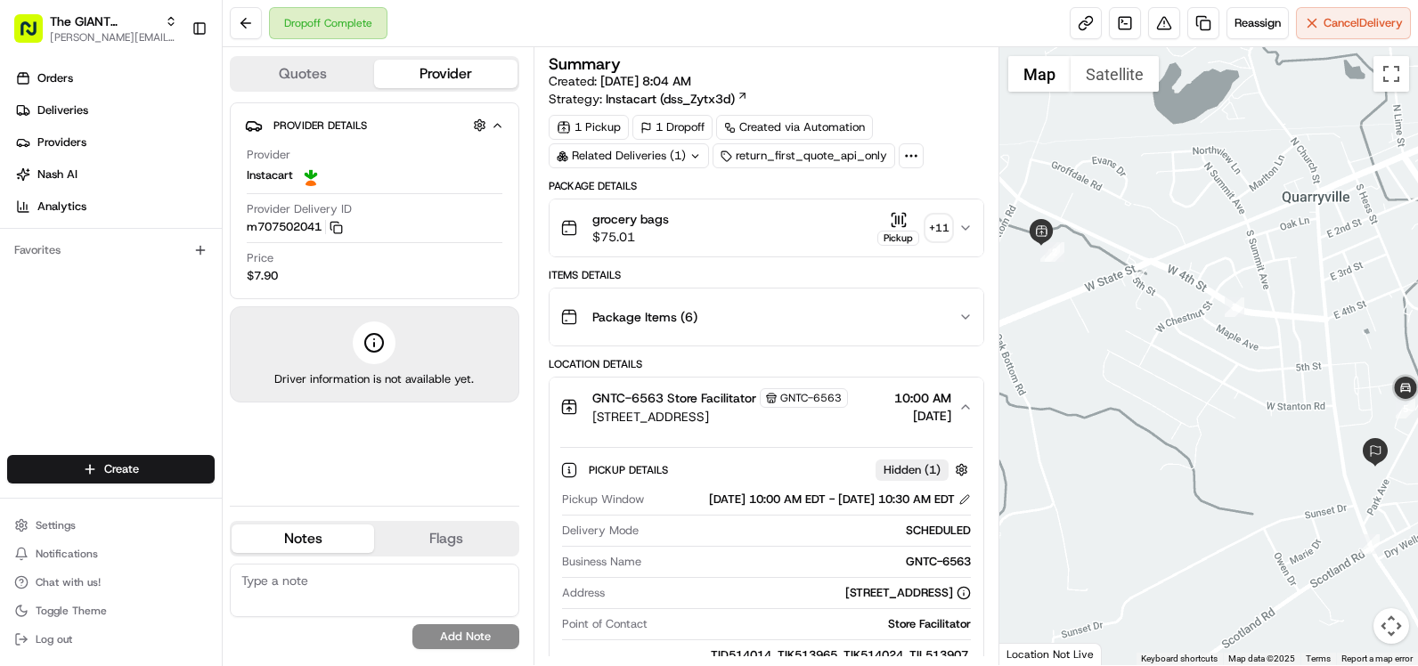
click at [968, 404] on icon "button" at bounding box center [965, 407] width 14 height 14
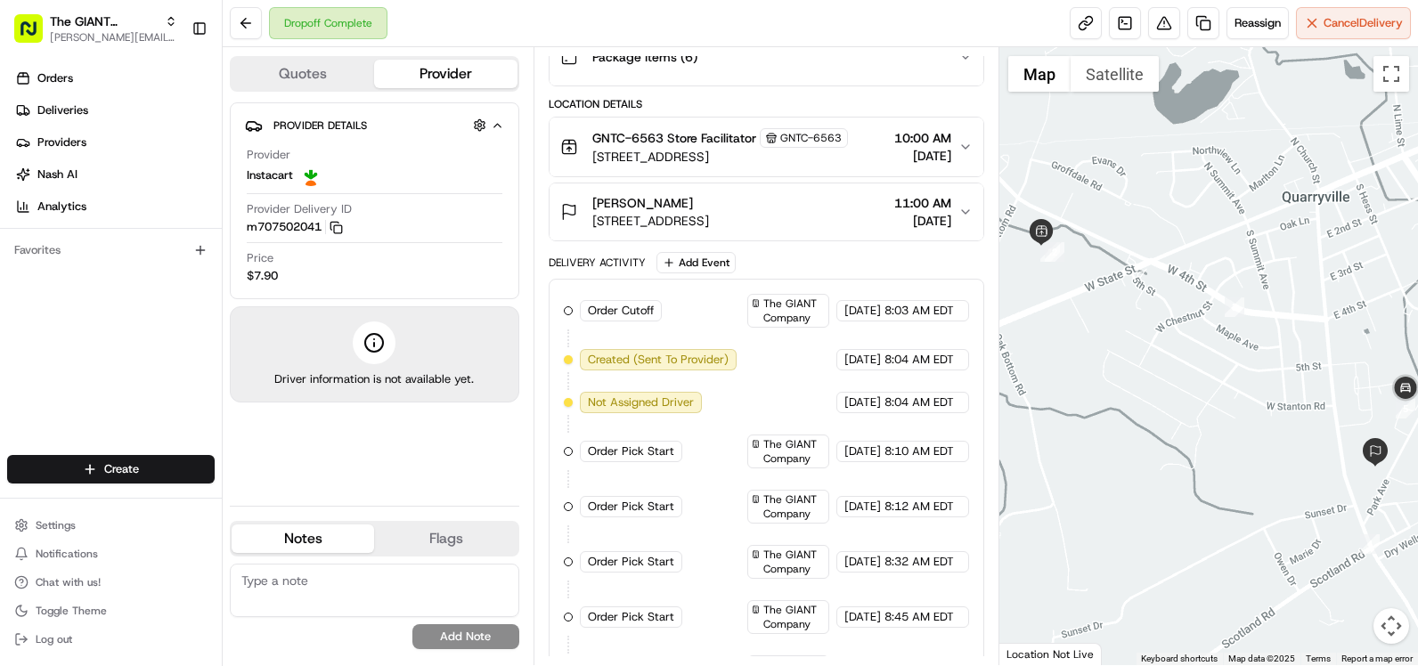
scroll to position [267, 0]
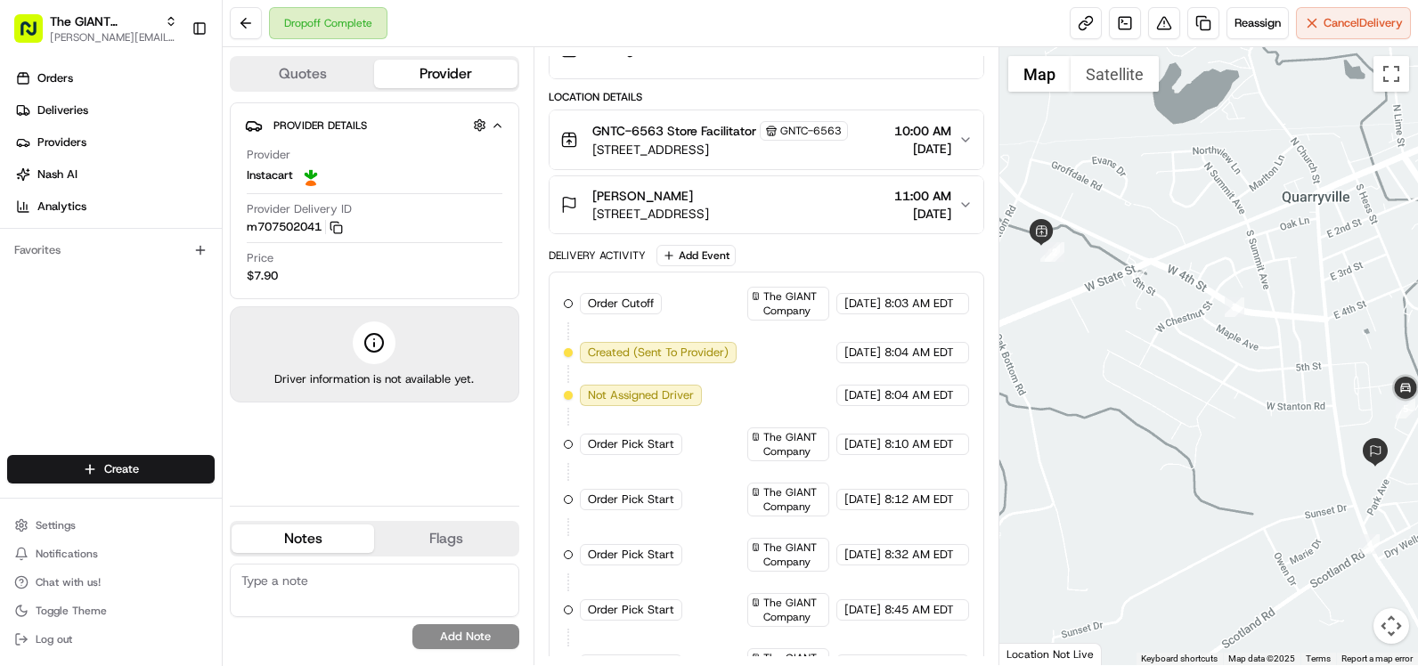
click at [971, 207] on icon "button" at bounding box center [965, 205] width 14 height 14
